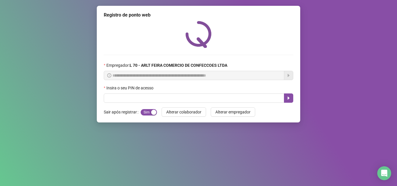
click at [184, 100] on input "text" at bounding box center [194, 97] width 180 height 9
type input "*****"
click at [292, 99] on div "**********" at bounding box center [198, 64] width 203 height 117
click at [291, 99] on button "button" at bounding box center [288, 97] width 9 height 9
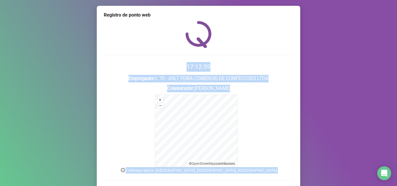
click at [392, 102] on div "Registro de ponto web 17:12:59 Empregador : L 70 - ARLT FEIRA COMERCIO DE CONFE…" at bounding box center [198, 93] width 397 height 186
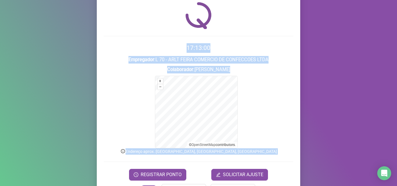
scroll to position [39, 0]
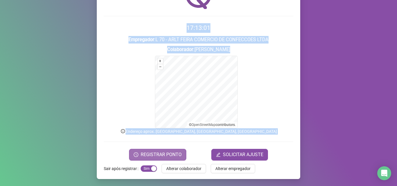
click at [166, 153] on span "REGISTRAR PONTO" at bounding box center [161, 154] width 41 height 7
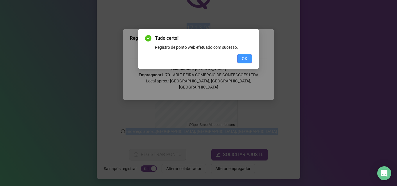
click at [245, 54] on button "OK" at bounding box center [244, 58] width 15 height 9
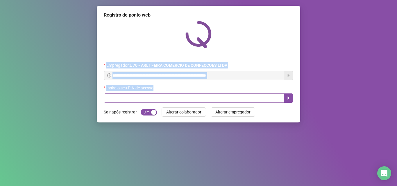
click at [138, 96] on input "text" at bounding box center [194, 97] width 180 height 9
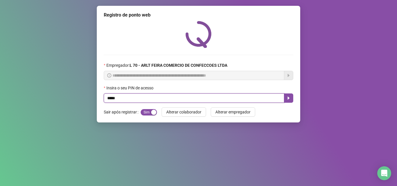
type input "*****"
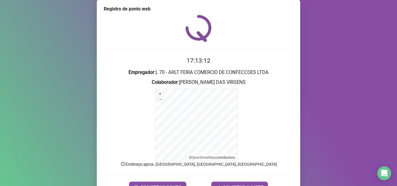
scroll to position [12, 0]
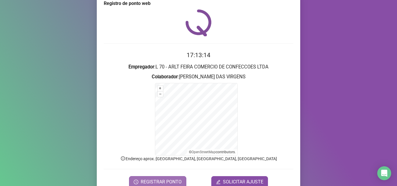
click at [145, 181] on span "REGISTRAR PONTO" at bounding box center [161, 182] width 41 height 7
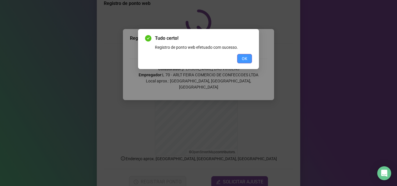
click at [246, 57] on span "OK" at bounding box center [245, 58] width 6 height 6
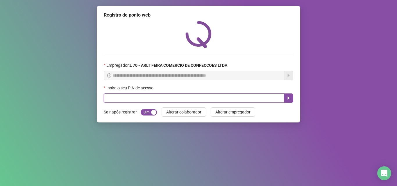
click at [105, 101] on input "text" at bounding box center [194, 97] width 180 height 9
type input "*****"
click at [288, 96] on icon "caret-right" at bounding box center [288, 98] width 5 height 5
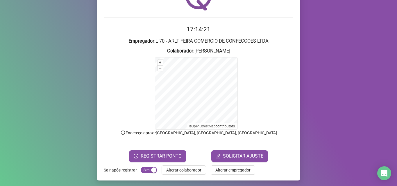
scroll to position [39, 0]
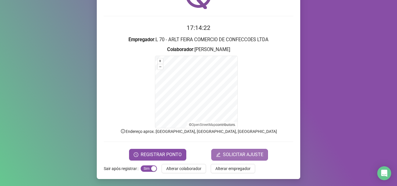
click at [240, 154] on span "SOLICITAR AJUSTE" at bounding box center [243, 154] width 40 height 7
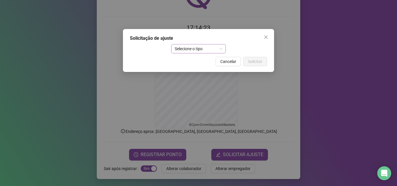
click at [206, 46] on span "Selecione o tipo" at bounding box center [198, 48] width 48 height 9
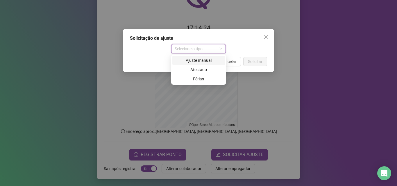
click at [199, 60] on div "Ajuste manual" at bounding box center [199, 60] width 46 height 6
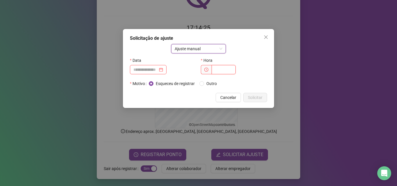
click at [221, 69] on input "text" at bounding box center [223, 69] width 24 height 9
click at [236, 96] on span "Cancelar" at bounding box center [228, 97] width 16 height 6
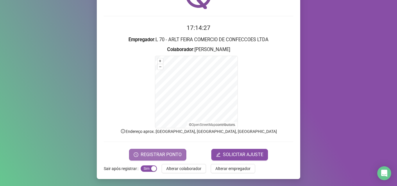
click at [163, 152] on span "REGISTRAR PONTO" at bounding box center [161, 154] width 41 height 7
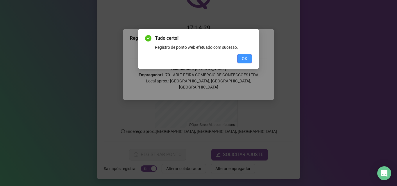
click at [241, 61] on button "OK" at bounding box center [244, 58] width 15 height 9
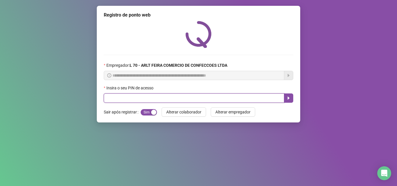
click at [140, 98] on input "text" at bounding box center [194, 97] width 180 height 9
type input "*****"
click at [291, 99] on button "button" at bounding box center [288, 97] width 9 height 9
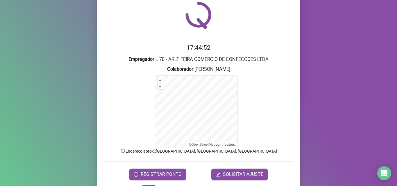
scroll to position [39, 0]
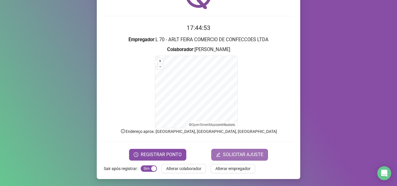
click at [234, 156] on span "SOLICITAR AJUSTE" at bounding box center [243, 154] width 40 height 7
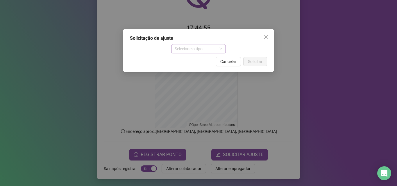
click at [204, 45] on span "Selecione o tipo" at bounding box center [198, 48] width 48 height 9
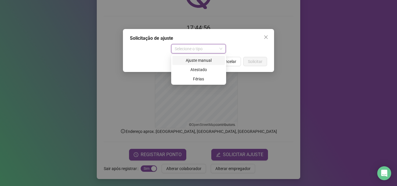
click at [207, 60] on div "Ajuste manual" at bounding box center [199, 60] width 46 height 6
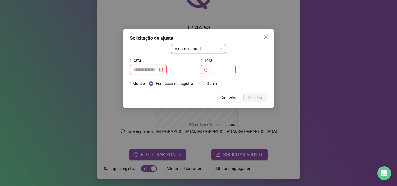
click at [158, 71] on input at bounding box center [145, 69] width 24 height 6
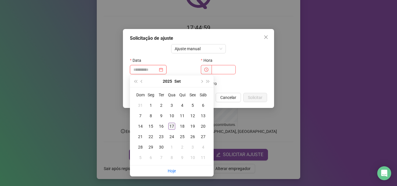
type input "**********"
click at [171, 128] on div "17" at bounding box center [171, 126] width 7 height 7
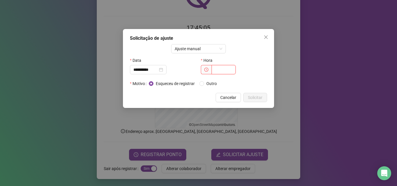
click at [215, 69] on input "text" at bounding box center [223, 69] width 24 height 9
type input "*****"
click at [259, 96] on span "Solicitar" at bounding box center [255, 97] width 15 height 6
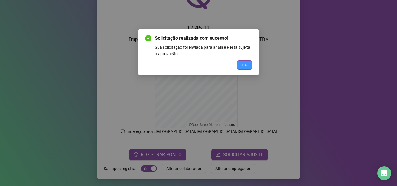
click at [242, 65] on span "OK" at bounding box center [245, 65] width 6 height 6
